Goal: Information Seeking & Learning: Learn about a topic

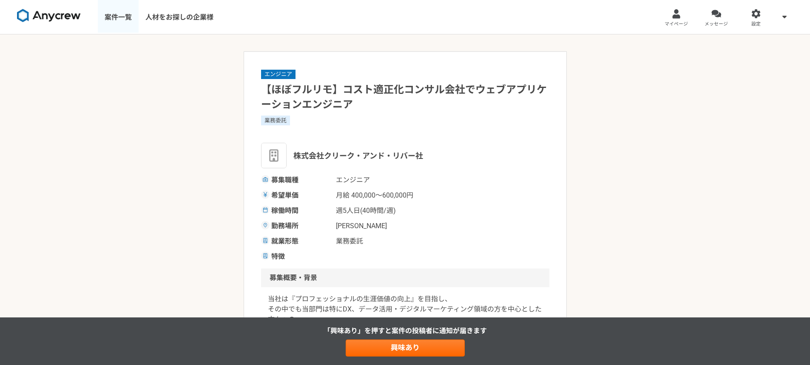
click at [126, 20] on link "案件一覧" at bounding box center [118, 17] width 41 height 34
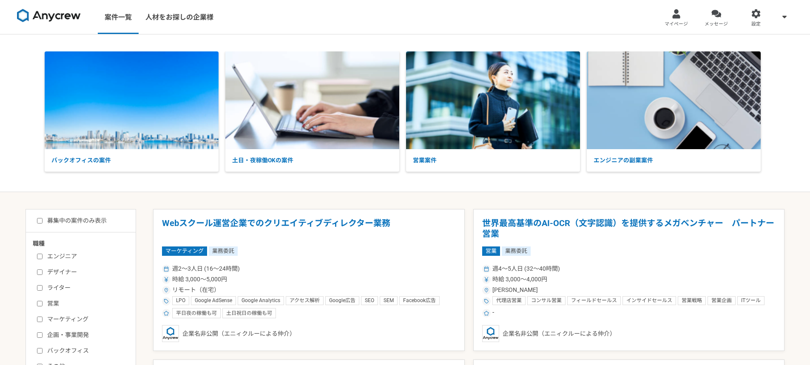
click at [41, 219] on input "募集中の案件のみ表示" at bounding box center [40, 221] width 6 height 6
checkbox input "true"
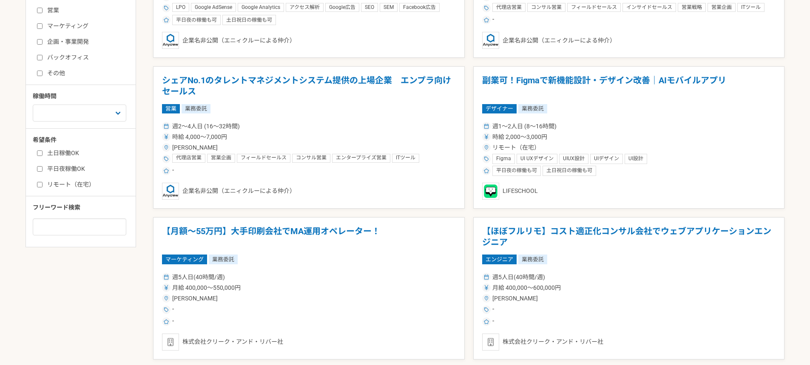
scroll to position [340, 0]
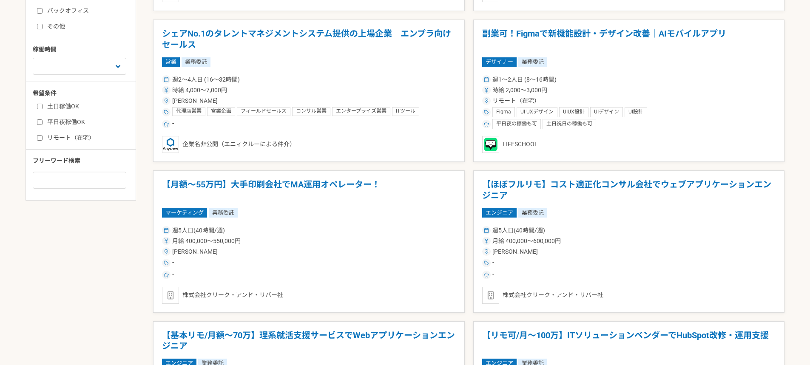
click at [37, 119] on input "平日夜稼働OK" at bounding box center [40, 122] width 6 height 6
checkbox input "true"
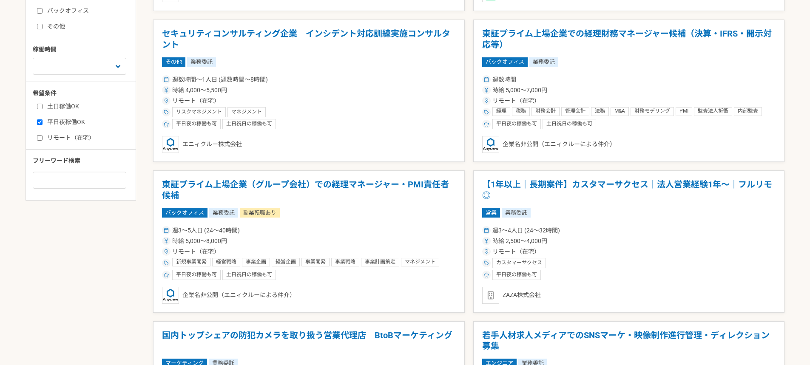
click at [37, 105] on input "土日稼働OK" at bounding box center [40, 107] width 6 height 6
checkbox input "true"
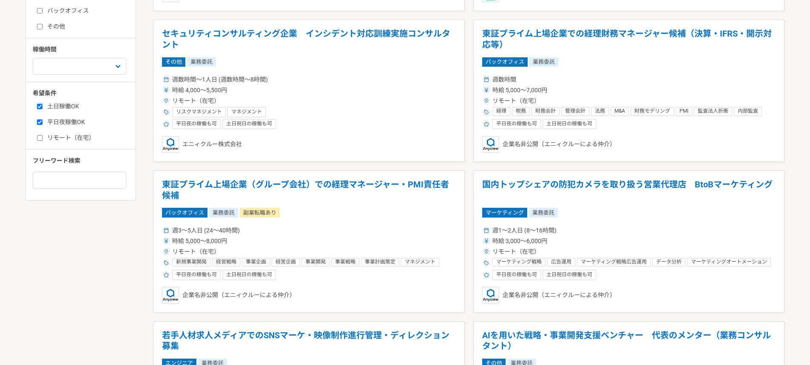
click at [39, 141] on label "リモート（在宅）" at bounding box center [86, 137] width 98 height 9
click at [39, 141] on input "リモート（在宅）" at bounding box center [40, 138] width 6 height 6
checkbox input "true"
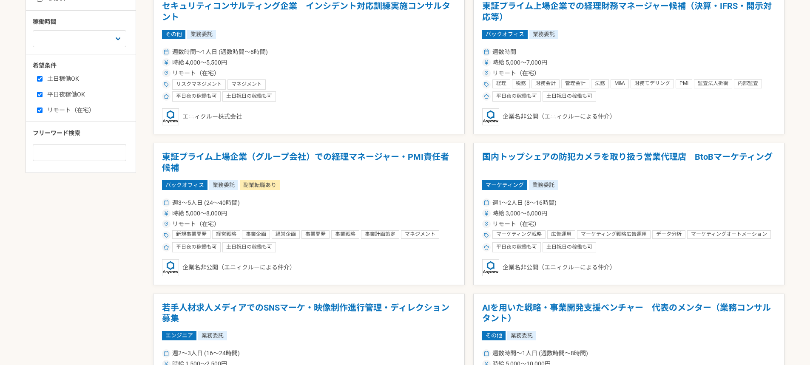
scroll to position [383, 0]
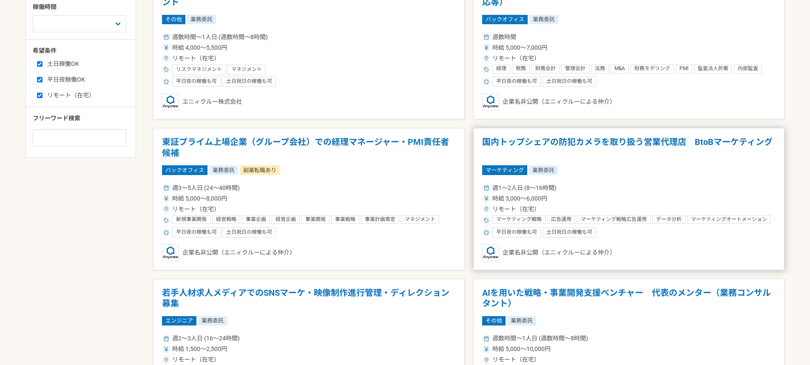
click at [512, 147] on h1 "国内トップシェアの防犯カメラを取り扱う営業代理店　BtoBマーケティング" at bounding box center [629, 148] width 294 height 22
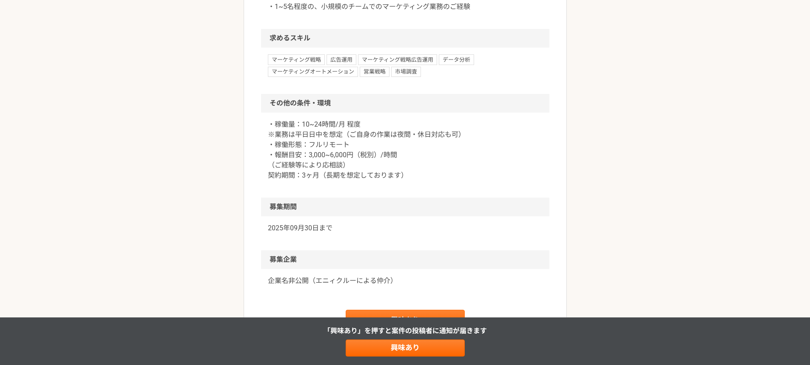
scroll to position [893, 0]
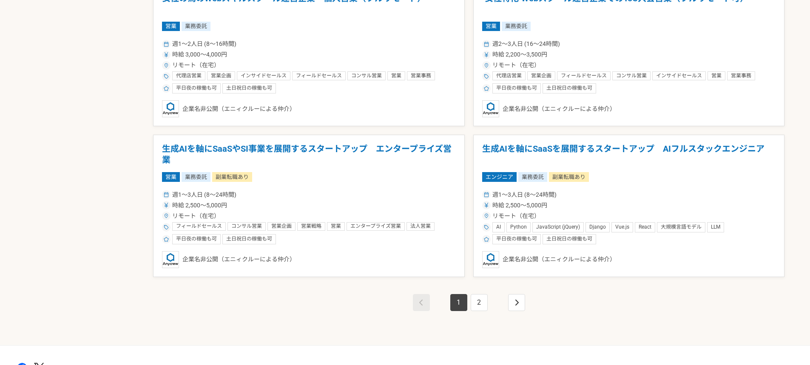
scroll to position [1445, 0]
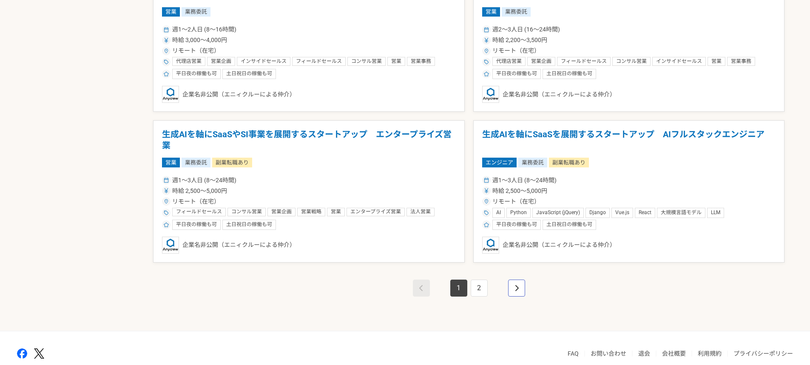
click at [517, 289] on icon "pagination" at bounding box center [516, 288] width 3 height 6
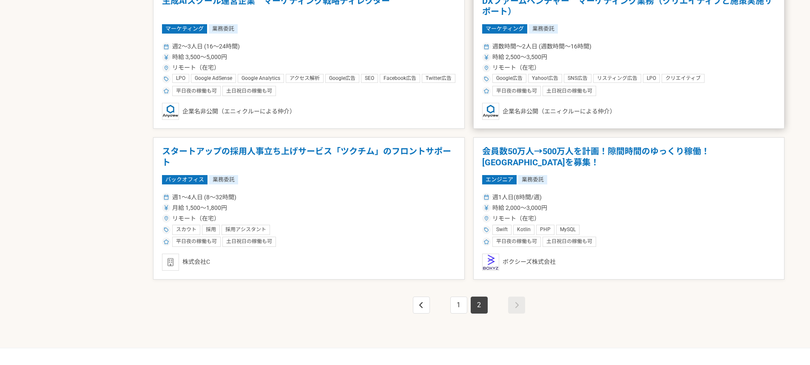
scroll to position [978, 0]
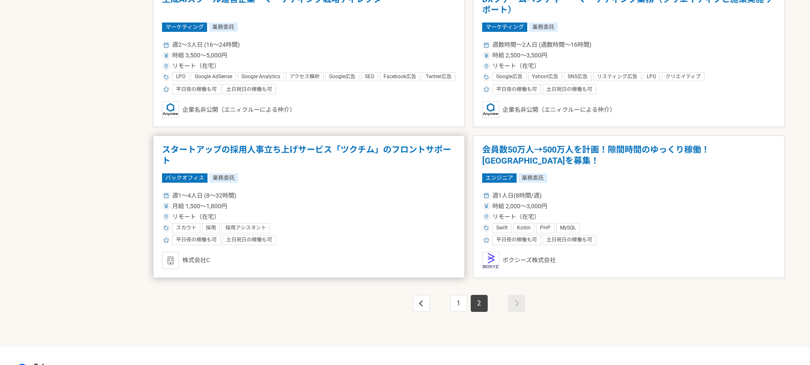
click at [369, 148] on h1 "スタートアップの採用人事立ち上げサービス「ツクチム」のフロントサポート" at bounding box center [309, 156] width 294 height 22
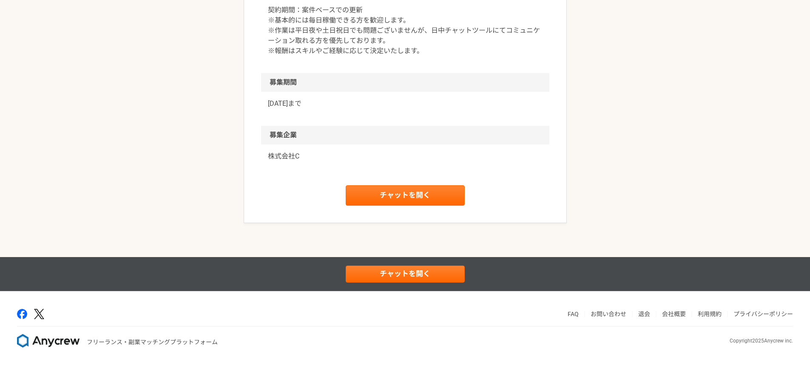
scroll to position [776, 0]
click at [388, 193] on link "チャットを開く" at bounding box center [405, 195] width 119 height 20
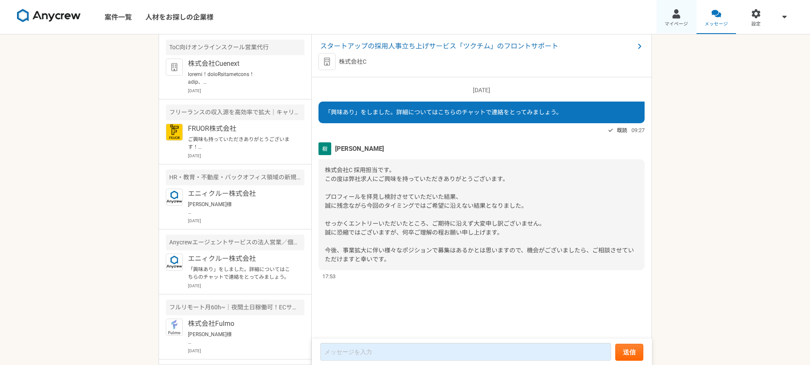
click at [682, 15] on link "マイページ" at bounding box center [676, 17] width 40 height 34
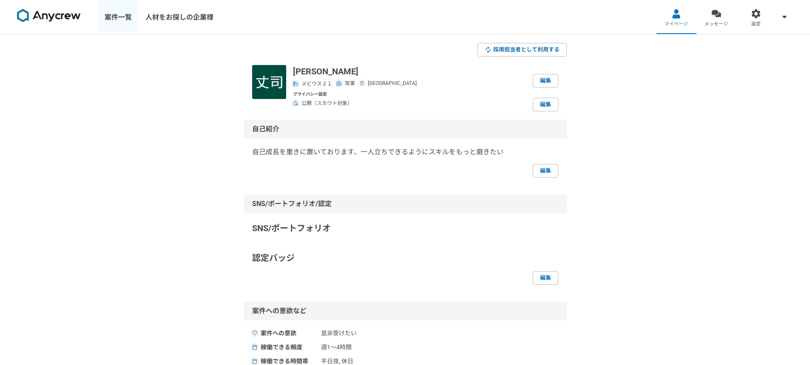
click at [126, 19] on link "案件一覧" at bounding box center [118, 17] width 41 height 34
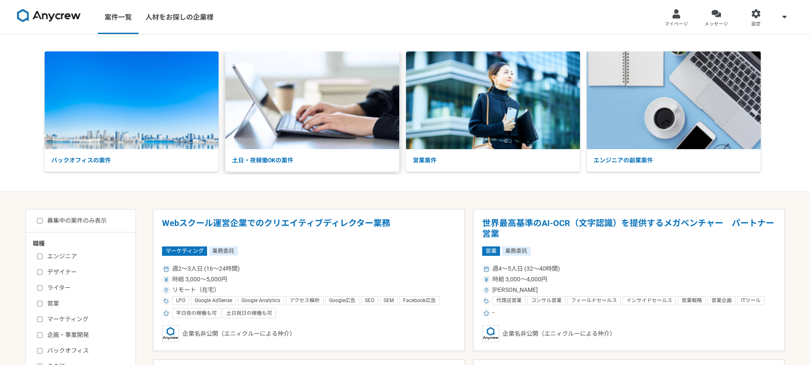
click at [274, 159] on p "土日・夜稼働OKの案件" at bounding box center [312, 160] width 174 height 23
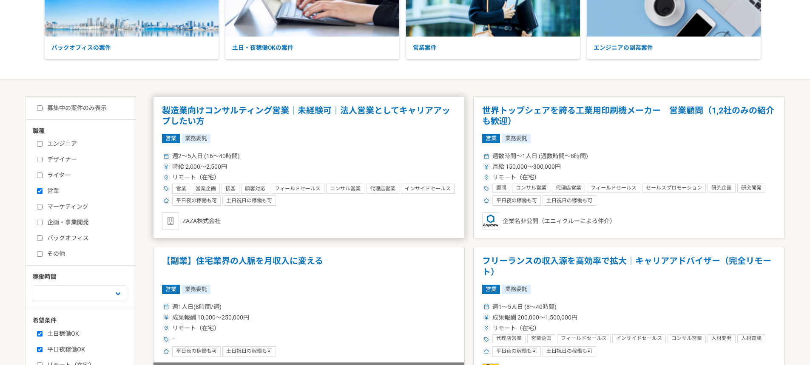
scroll to position [128, 0]
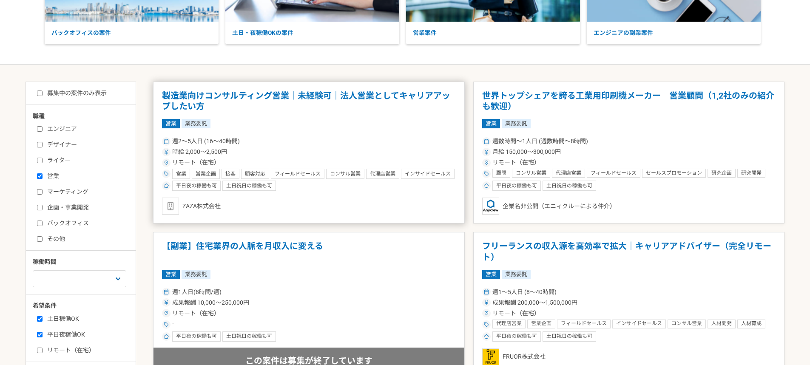
click at [307, 96] on h1 "製造業向けコンサルティング営業｜未経験可｜法人営業としてキャリアアップしたい方" at bounding box center [309, 102] width 294 height 22
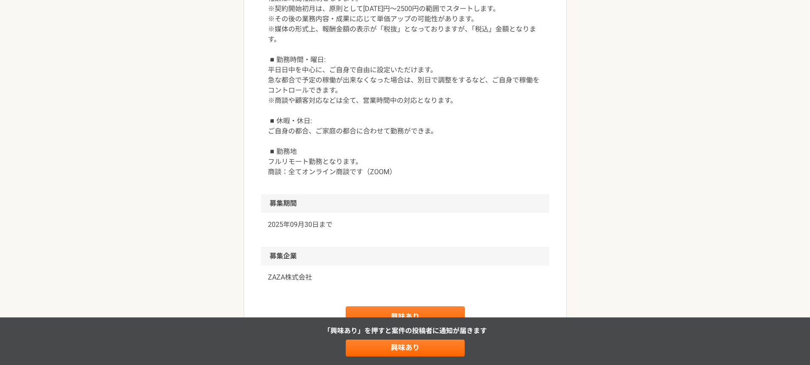
scroll to position [1233, 0]
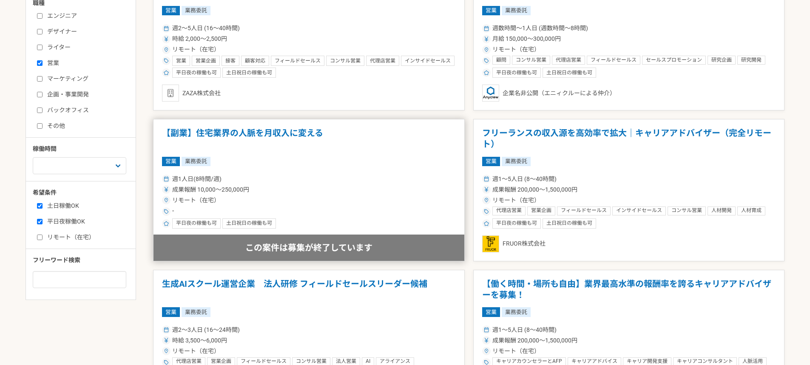
scroll to position [255, 0]
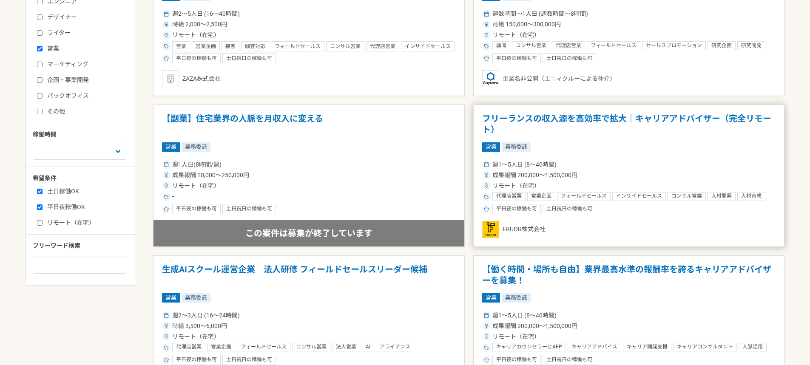
click at [529, 123] on h1 "フリーランスの収入源を高効率で拡大｜キャリアアドバイザー（完全リモート）" at bounding box center [629, 124] width 294 height 22
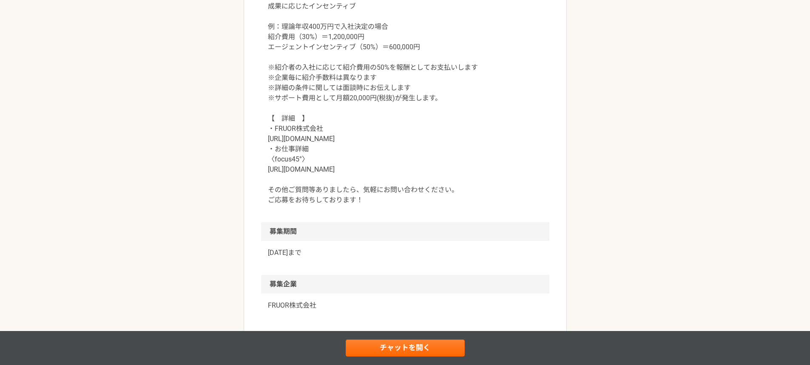
scroll to position [935, 0]
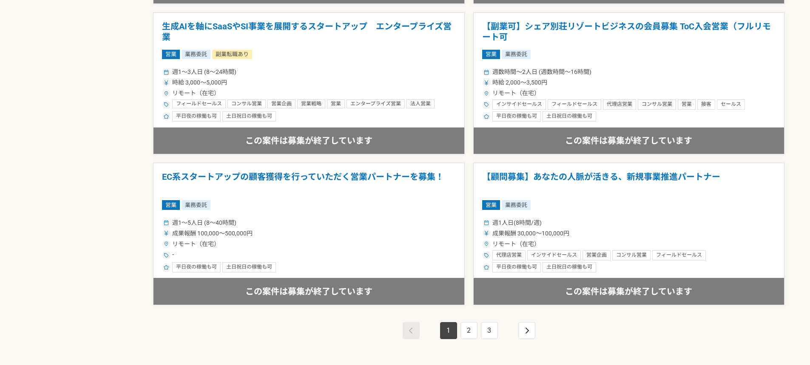
scroll to position [1485, 0]
